Goal: Information Seeking & Learning: Learn about a topic

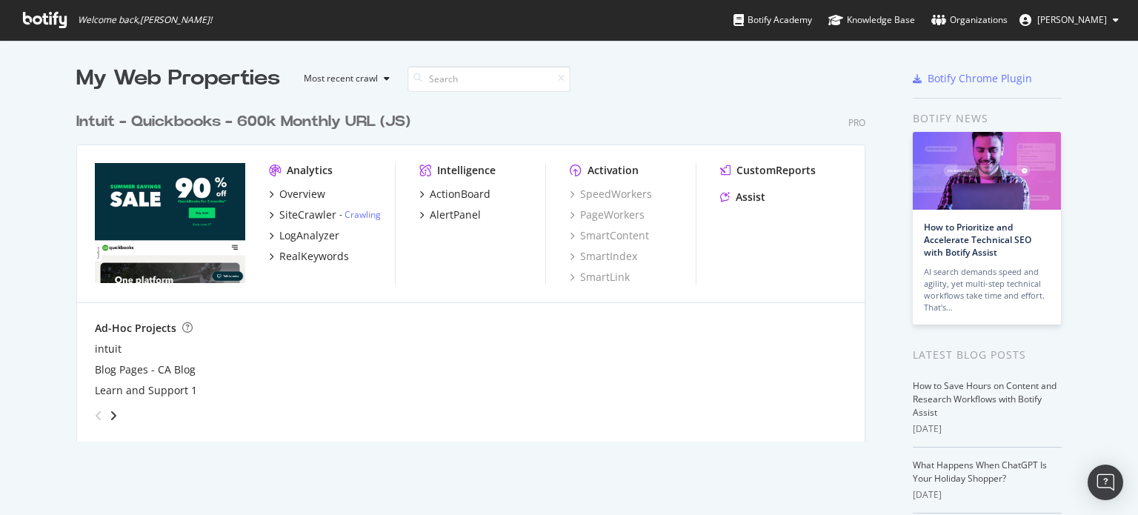
scroll to position [504, 1115]
click at [309, 238] on div "LogAnalyzer" at bounding box center [309, 235] width 60 height 15
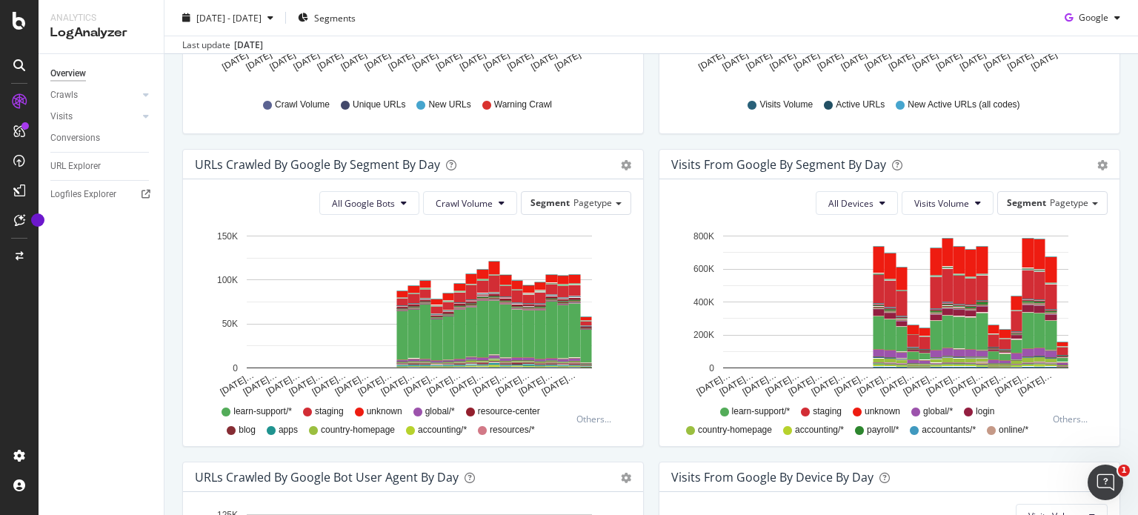
scroll to position [409, 0]
click at [389, 199] on span "All Google Bots" at bounding box center [363, 203] width 63 height 13
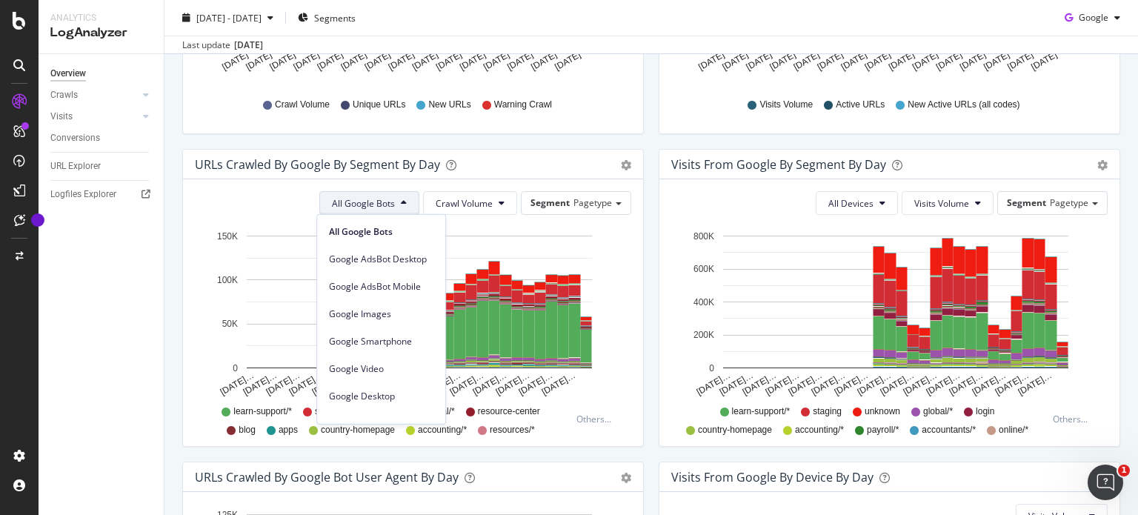
click at [389, 199] on span "All Google Bots" at bounding box center [363, 203] width 63 height 13
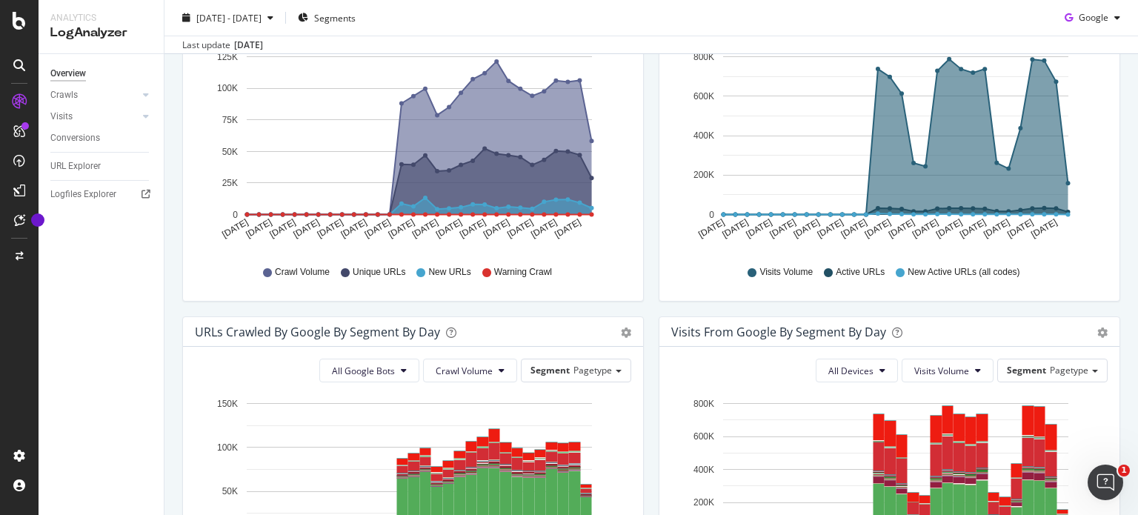
scroll to position [0, 0]
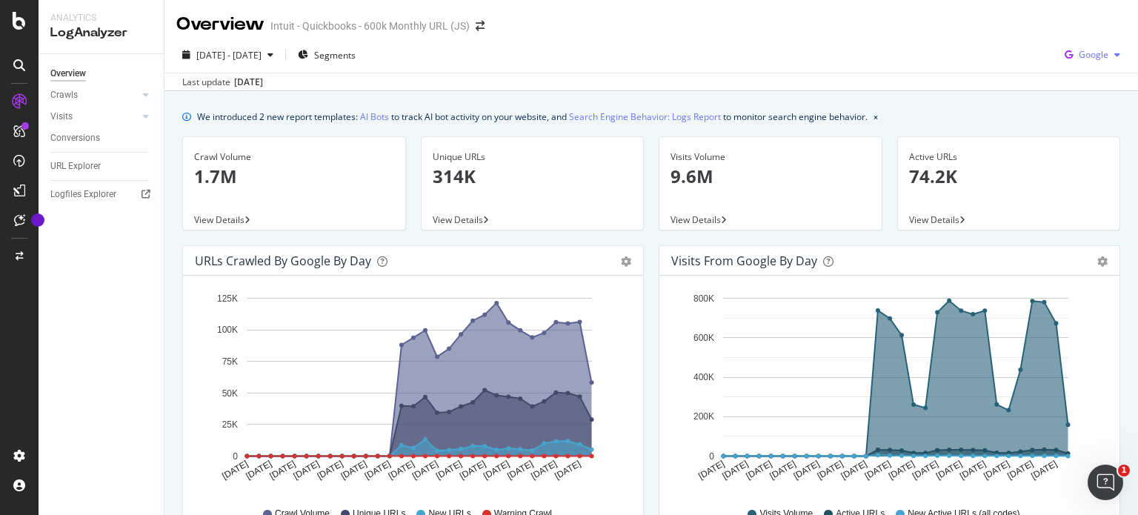
click at [1079, 59] on span "Google" at bounding box center [1094, 54] width 30 height 13
click at [1076, 165] on span "Other AI Bots" at bounding box center [1093, 166] width 55 height 13
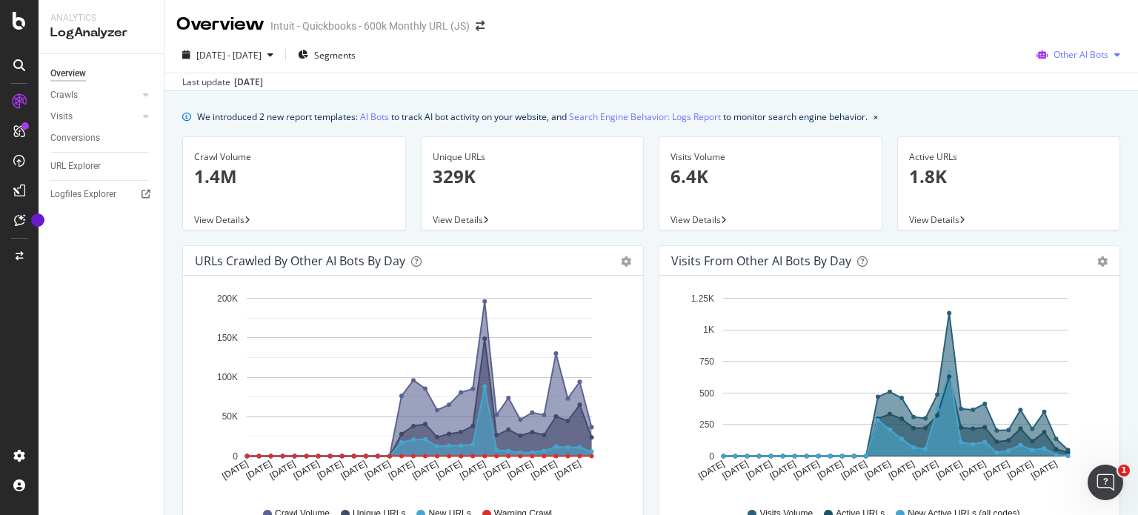
click at [1061, 52] on span "Other AI Bots" at bounding box center [1081, 54] width 55 height 13
